Goal: Communication & Community: Participate in discussion

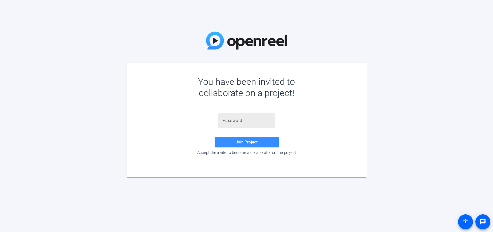
click at [230, 118] on input "text" at bounding box center [247, 120] width 48 height 6
paste input "A=pZI^"
type input "A=pZI^"
click at [235, 142] on span at bounding box center [247, 141] width 64 height 13
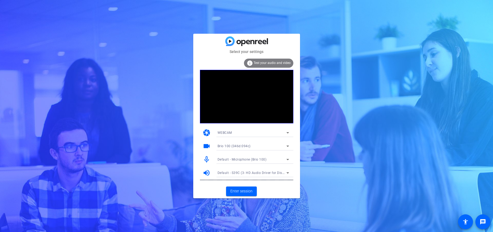
click at [264, 147] on div "Brio 100 (046d:094c)" at bounding box center [252, 145] width 69 height 7
click at [321, 147] on div at bounding box center [246, 116] width 493 height 232
click at [242, 189] on span "Enter session" at bounding box center [241, 191] width 22 height 6
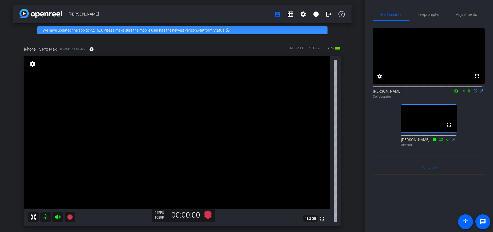
click at [468, 93] on icon at bounding box center [469, 90] width 2 height 3
click at [461, 93] on icon at bounding box center [463, 91] width 4 height 4
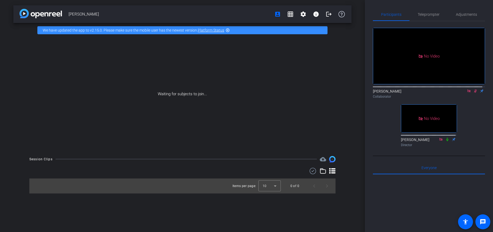
click at [467, 93] on icon at bounding box center [469, 91] width 4 height 4
click at [468, 93] on icon at bounding box center [469, 90] width 3 height 3
click at [467, 93] on icon at bounding box center [469, 91] width 4 height 4
click at [461, 93] on icon at bounding box center [463, 91] width 4 height 4
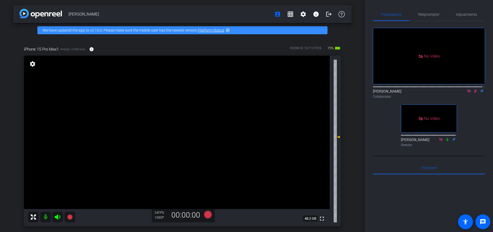
drag, startPoint x: 473, startPoint y: 96, endPoint x: 470, endPoint y: 104, distance: 7.7
click at [470, 99] on div "[PERSON_NAME] Collaborator" at bounding box center [429, 93] width 112 height 10
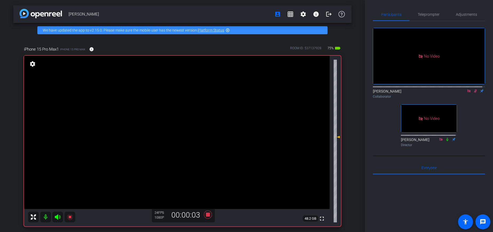
click at [463, 121] on div "No Video [PERSON_NAME] Collaborator No Video [PERSON_NAME] Director" at bounding box center [429, 85] width 112 height 128
click at [473, 93] on icon at bounding box center [475, 91] width 4 height 4
click at [466, 93] on mat-icon at bounding box center [469, 90] width 6 height 5
click at [461, 93] on icon at bounding box center [463, 91] width 4 height 4
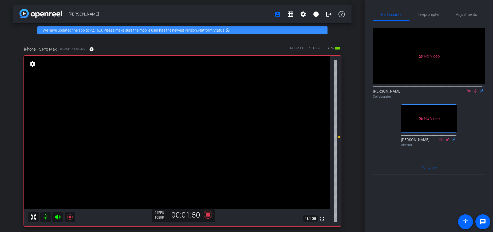
click at [473, 93] on icon at bounding box center [475, 91] width 4 height 4
click at [475, 93] on icon at bounding box center [476, 90] width 2 height 3
drag, startPoint x: 473, startPoint y: 96, endPoint x: 470, endPoint y: 99, distance: 4.2
click at [473, 93] on icon at bounding box center [475, 91] width 4 height 4
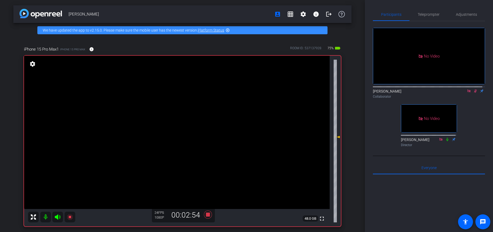
click at [474, 93] on icon at bounding box center [475, 90] width 3 height 3
click at [475, 93] on icon at bounding box center [476, 90] width 2 height 3
click at [473, 93] on icon at bounding box center [475, 91] width 4 height 4
click at [470, 114] on div "No Video [PERSON_NAME] Collaborator No Video [PERSON_NAME] Director" at bounding box center [429, 85] width 112 height 128
click at [473, 93] on icon at bounding box center [475, 91] width 4 height 4
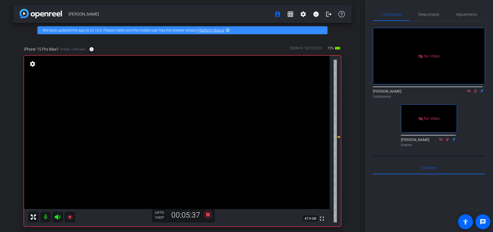
click at [474, 93] on icon at bounding box center [475, 90] width 3 height 3
click at [475, 93] on icon at bounding box center [476, 90] width 2 height 3
click at [474, 93] on icon at bounding box center [475, 90] width 3 height 3
click at [475, 93] on icon at bounding box center [476, 90] width 2 height 3
click at [473, 93] on icon at bounding box center [475, 91] width 4 height 4
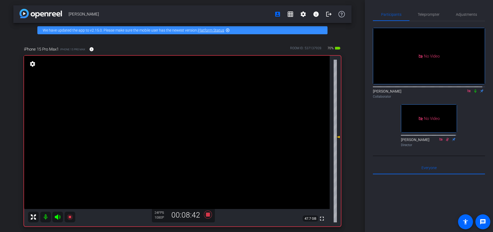
click at [473, 93] on icon at bounding box center [475, 91] width 4 height 4
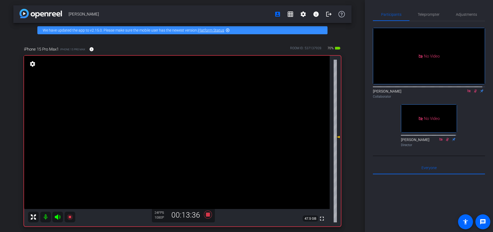
click at [474, 93] on icon at bounding box center [475, 90] width 3 height 3
click at [473, 93] on icon at bounding box center [475, 91] width 4 height 4
click at [470, 99] on div "[PERSON_NAME] Collaborator" at bounding box center [429, 93] width 112 height 10
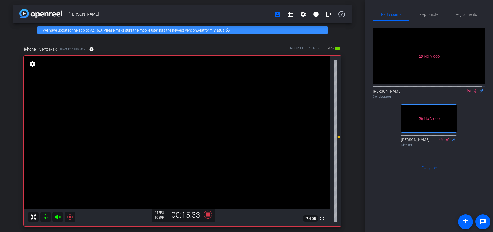
click at [474, 93] on icon at bounding box center [475, 90] width 3 height 3
click at [475, 93] on icon at bounding box center [476, 90] width 2 height 3
click at [472, 93] on mat-icon at bounding box center [475, 90] width 6 height 5
click at [473, 99] on div "[PERSON_NAME] Collaborator" at bounding box center [429, 93] width 112 height 10
drag, startPoint x: 473, startPoint y: 96, endPoint x: 473, endPoint y: 106, distance: 10.4
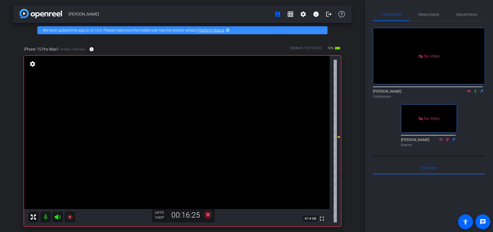
click at [473, 93] on icon at bounding box center [475, 91] width 4 height 4
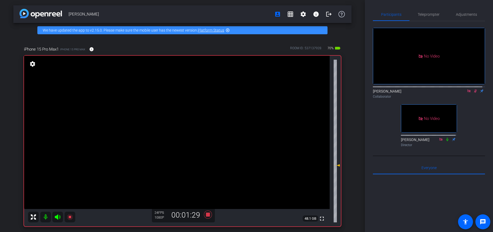
drag, startPoint x: 472, startPoint y: 97, endPoint x: 459, endPoint y: 100, distance: 13.2
click at [459, 99] on div "[PERSON_NAME] Collaborator" at bounding box center [429, 93] width 112 height 10
click at [467, 93] on icon at bounding box center [469, 91] width 4 height 4
